Goal: Transaction & Acquisition: Book appointment/travel/reservation

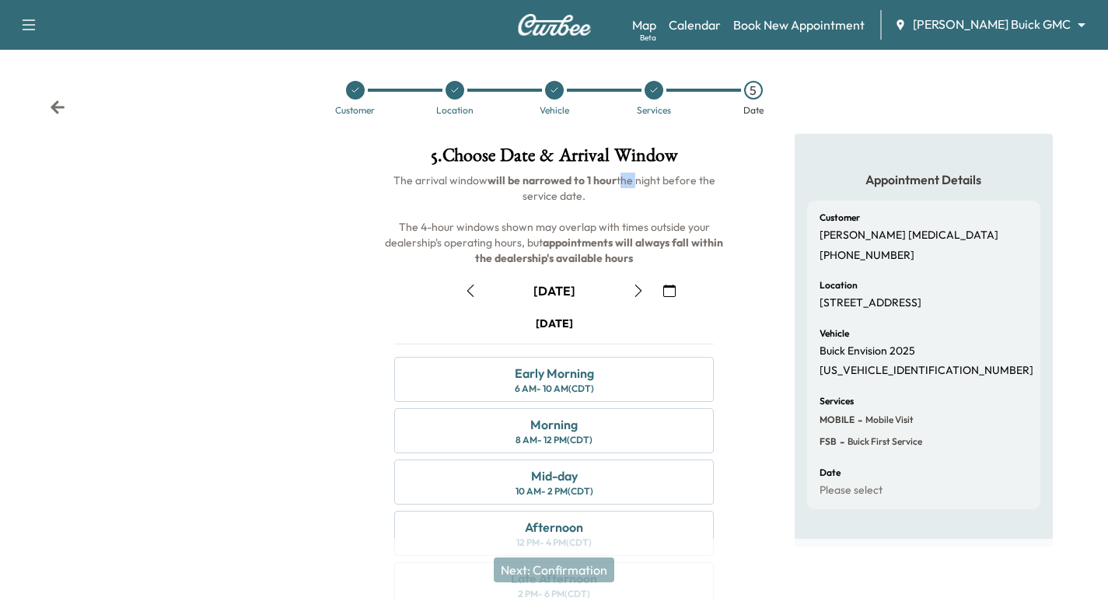
click at [27, 19] on icon "button" at bounding box center [28, 25] width 19 height 19
click at [721, 26] on link "Calendar" at bounding box center [695, 25] width 52 height 19
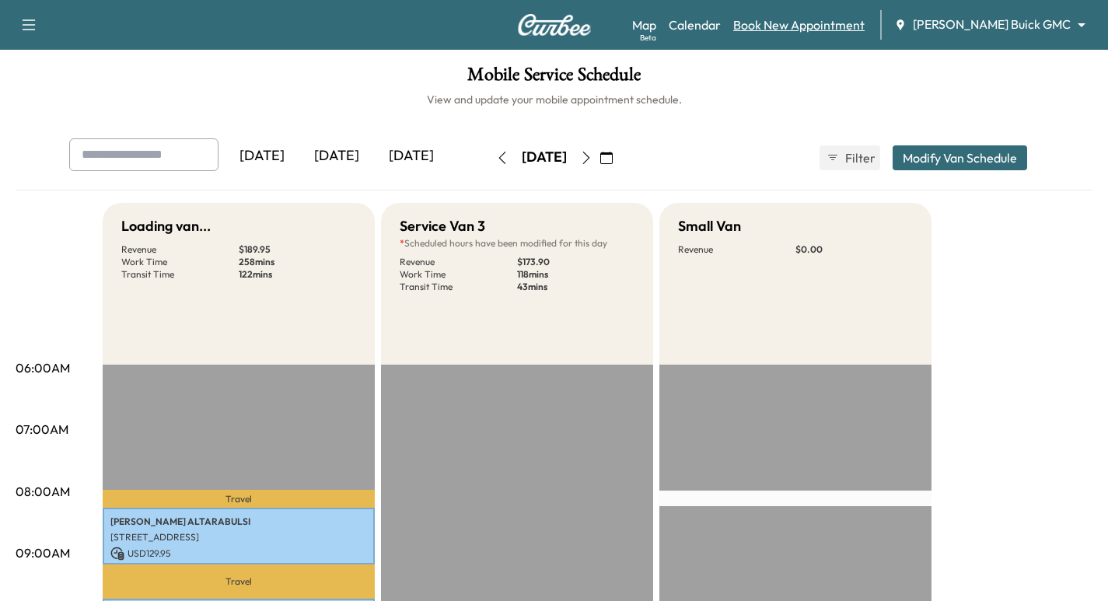
click at [863, 26] on link "Book New Appointment" at bounding box center [798, 25] width 131 height 19
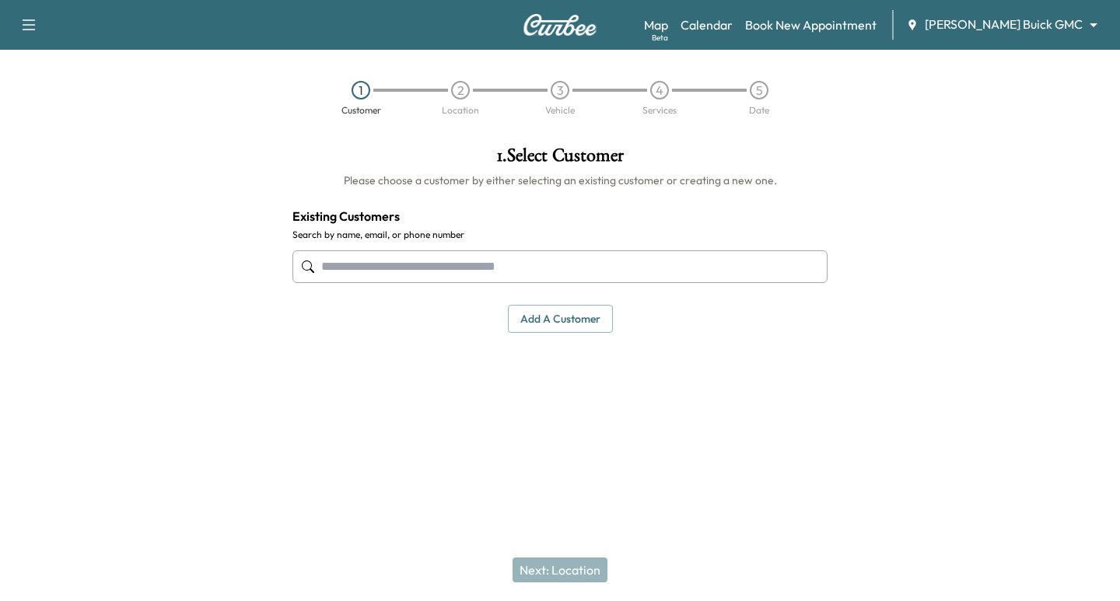
click at [1030, 12] on div "Map Beta Calendar Book New Appointment [PERSON_NAME] Buick GMC ******** ​" at bounding box center [876, 25] width 464 height 30
click at [1033, 26] on body "Support Log Out Map Beta Calendar Book New Appointment [PERSON_NAME] Buick GMC …" at bounding box center [560, 300] width 1120 height 601
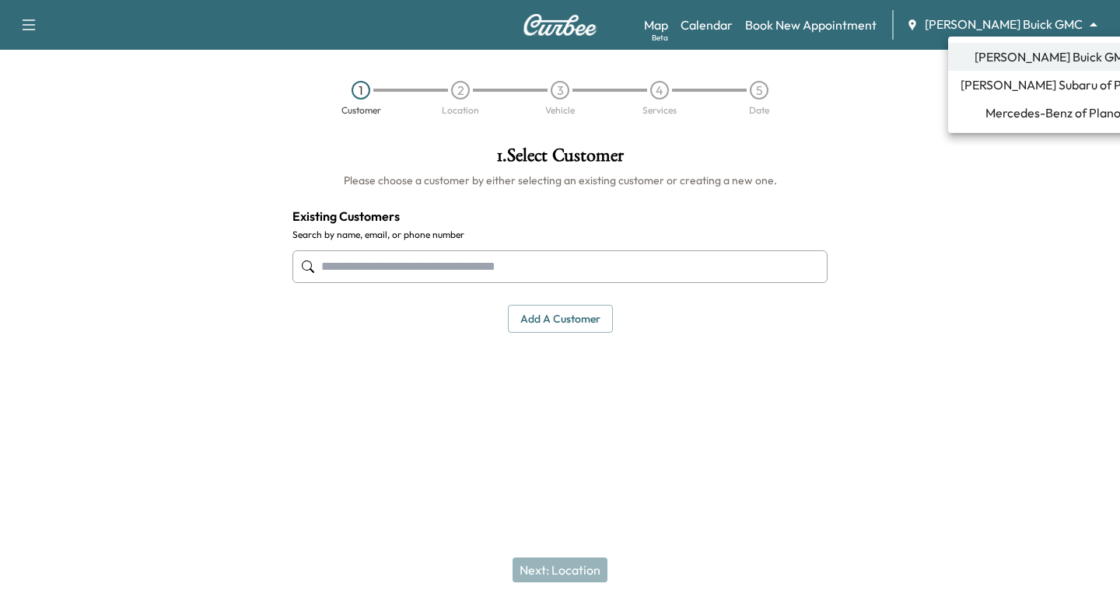
click at [1045, 92] on span "[PERSON_NAME] Subaru of Plano" at bounding box center [1053, 84] width 185 height 19
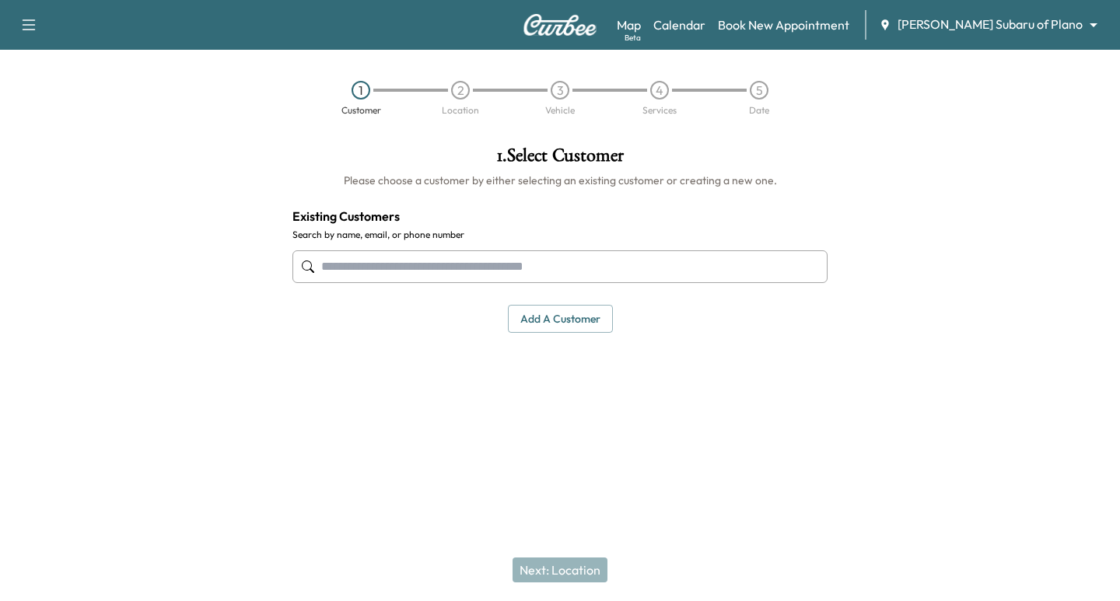
click at [722, 266] on input "text" at bounding box center [559, 266] width 535 height 33
paste input "**********"
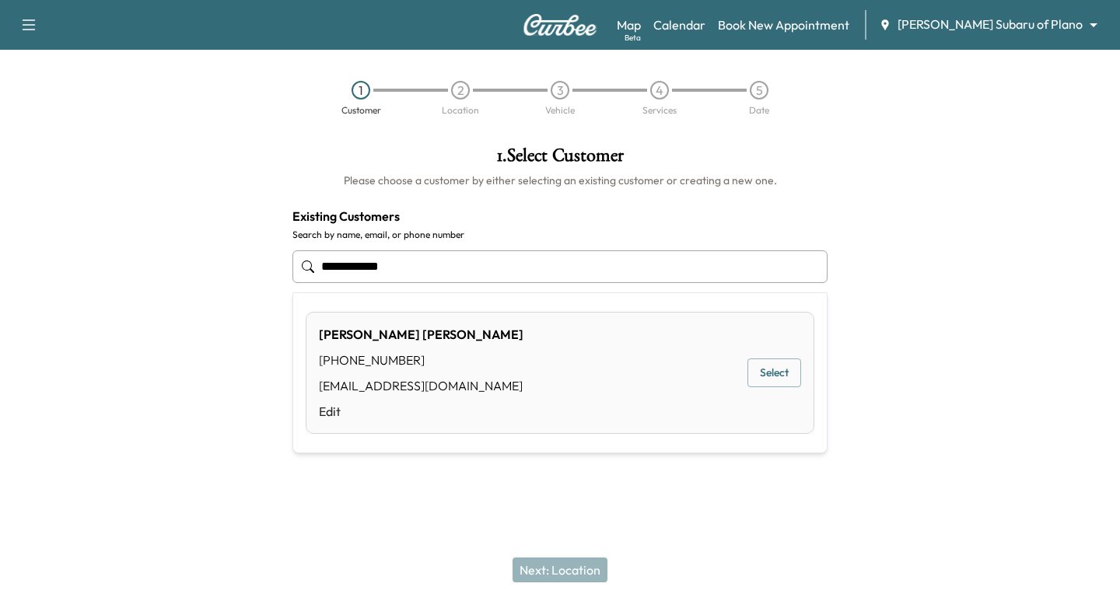
click at [789, 372] on button "Select" at bounding box center [774, 373] width 54 height 29
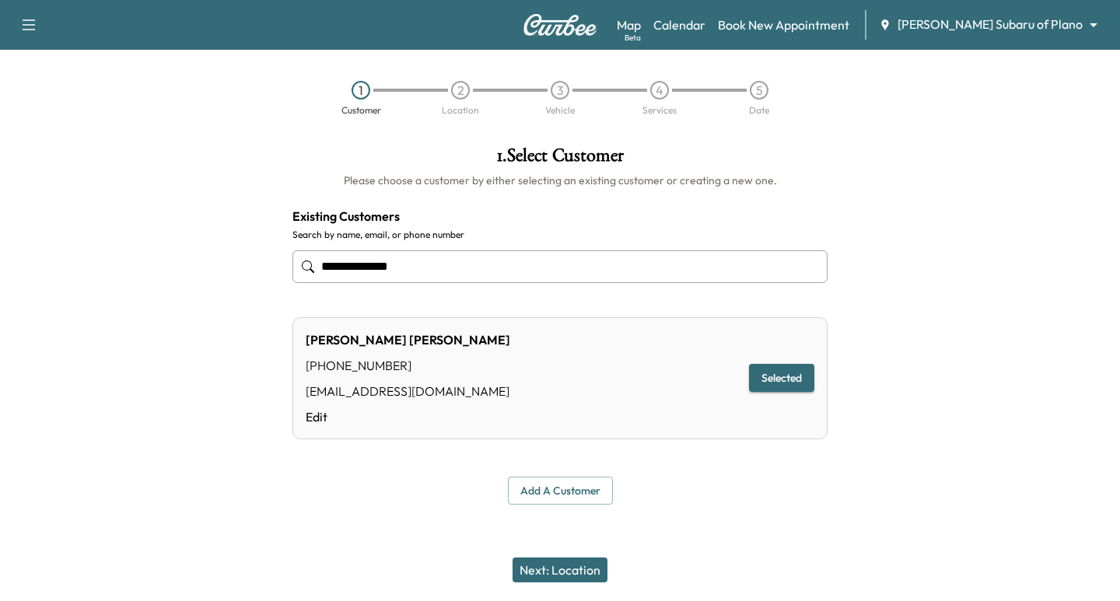
type input "**********"
click at [565, 580] on button "Next: Location" at bounding box center [560, 570] width 95 height 25
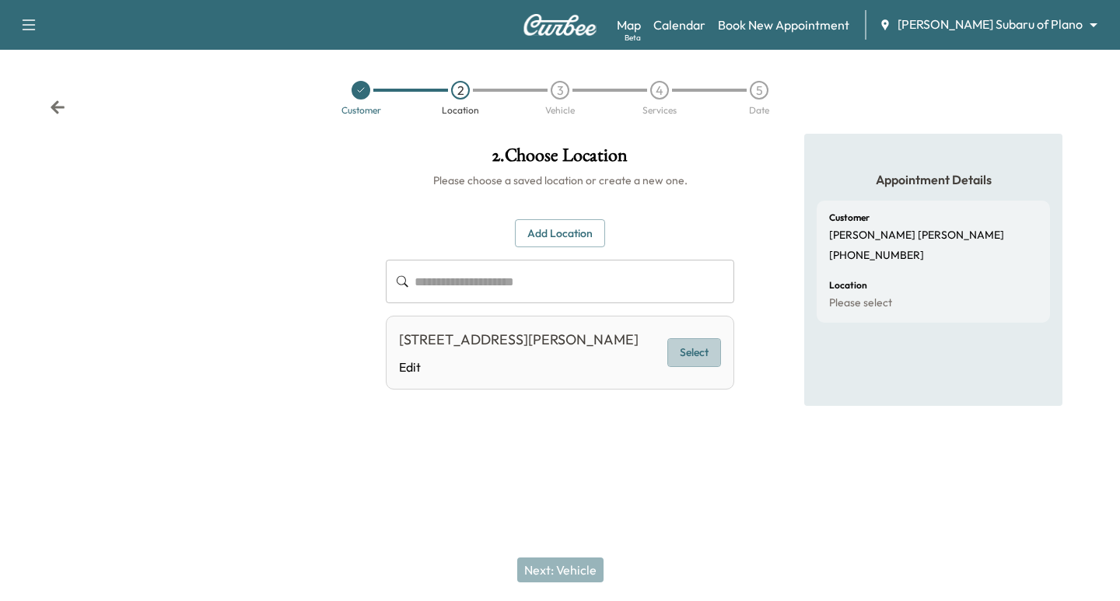
click at [708, 341] on button "Select" at bounding box center [694, 352] width 54 height 29
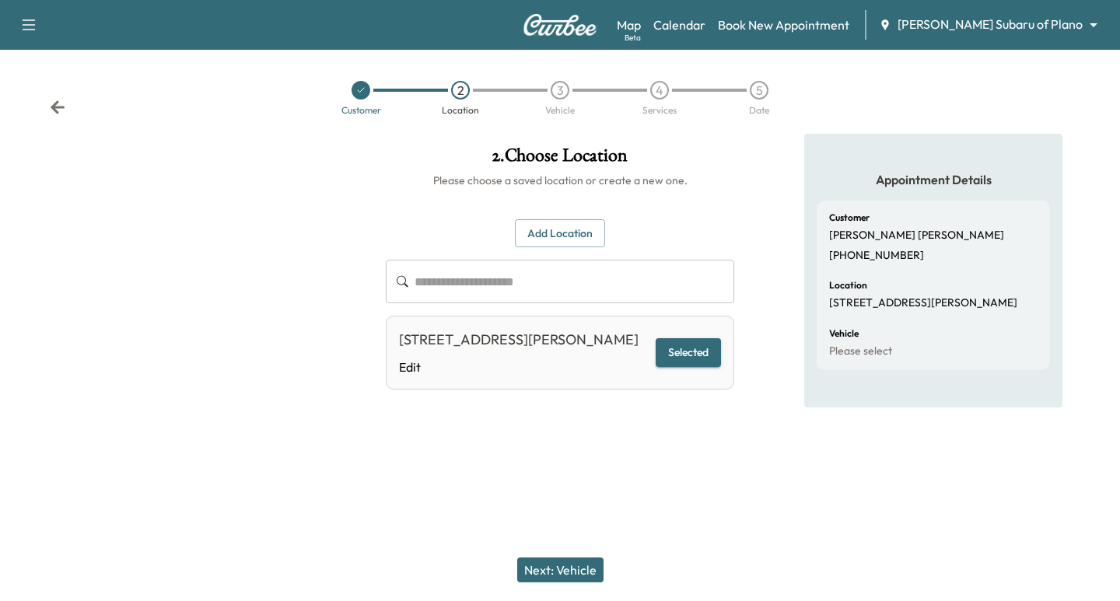
click at [574, 555] on div "Next: Vehicle" at bounding box center [560, 570] width 1120 height 62
click at [579, 561] on button "Next: Vehicle" at bounding box center [560, 570] width 86 height 25
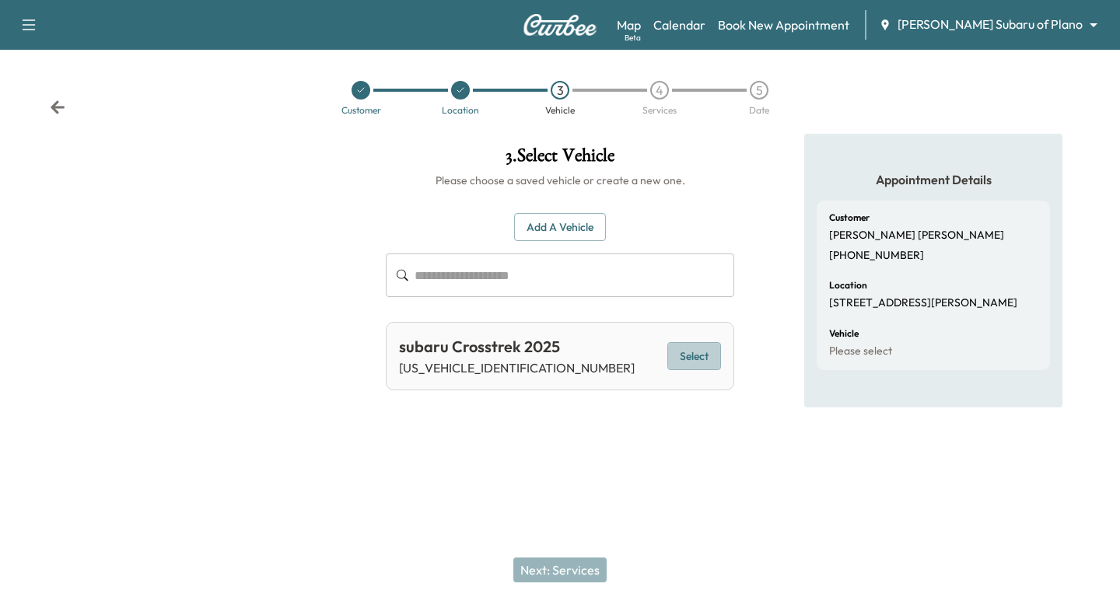
click at [709, 350] on button "Select" at bounding box center [694, 356] width 54 height 29
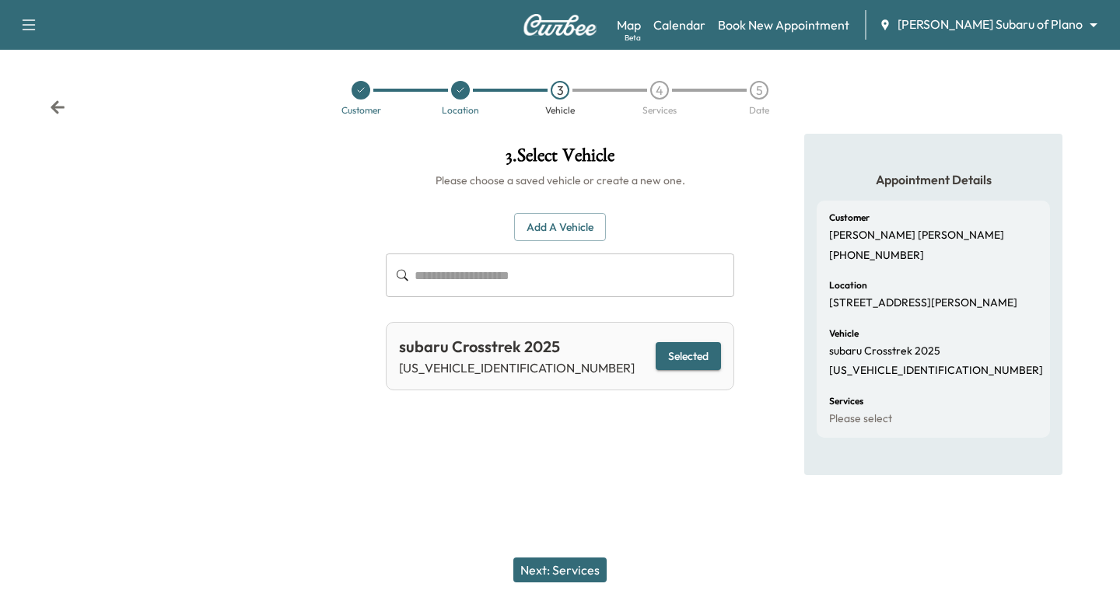
click at [568, 569] on button "Next: Services" at bounding box center [559, 570] width 93 height 25
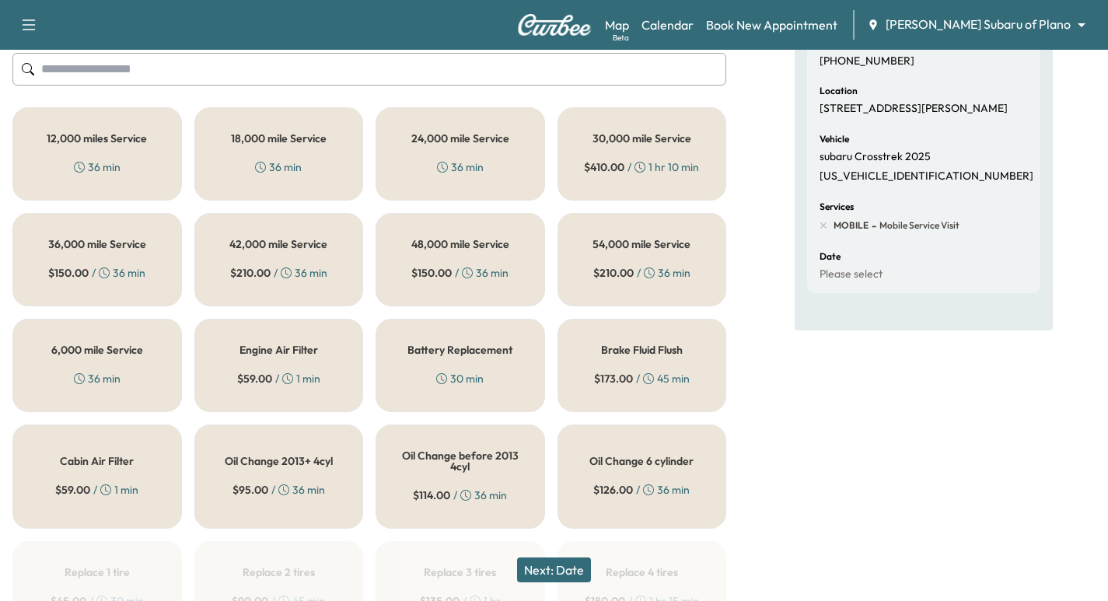
scroll to position [214, 0]
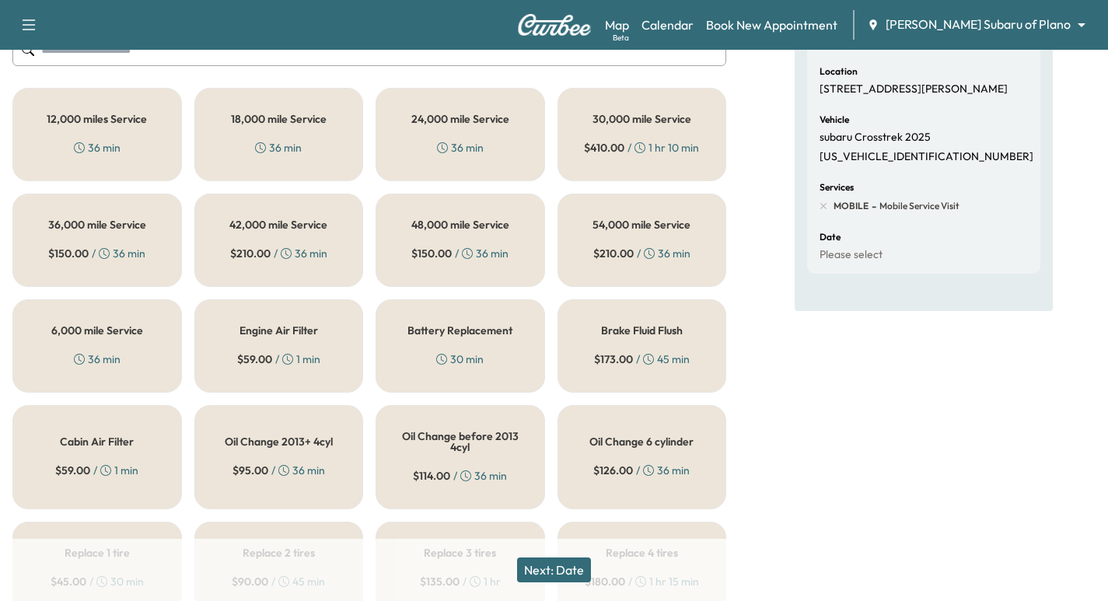
click at [134, 316] on div "6,000 mile Service 36 min" at bounding box center [97, 345] width 170 height 93
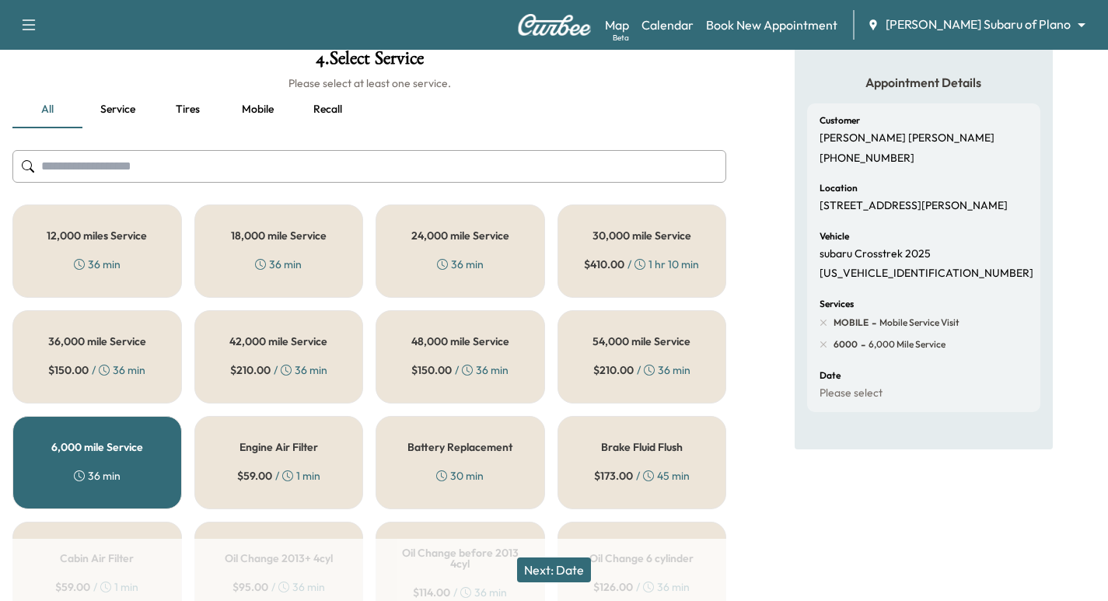
scroll to position [117, 0]
